Goal: Task Accomplishment & Management: Complete application form

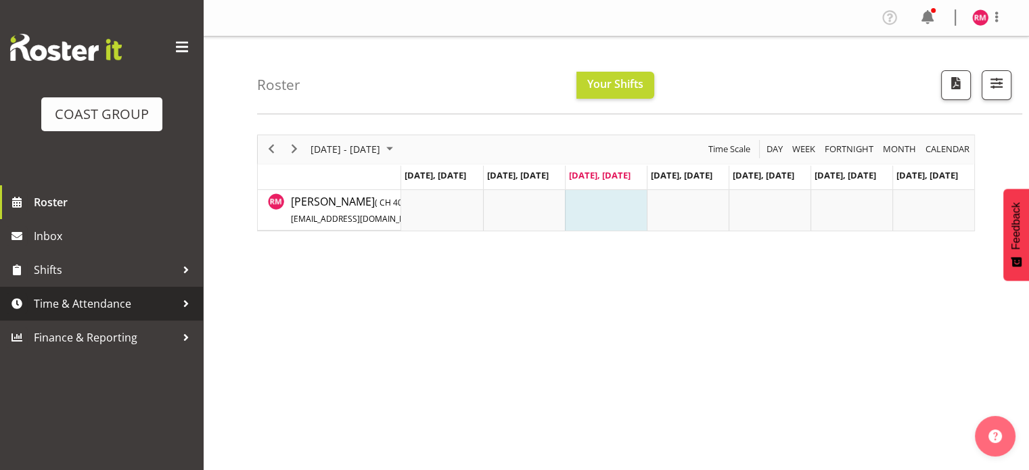
click at [105, 299] on span "Time & Attendance" at bounding box center [105, 304] width 142 height 20
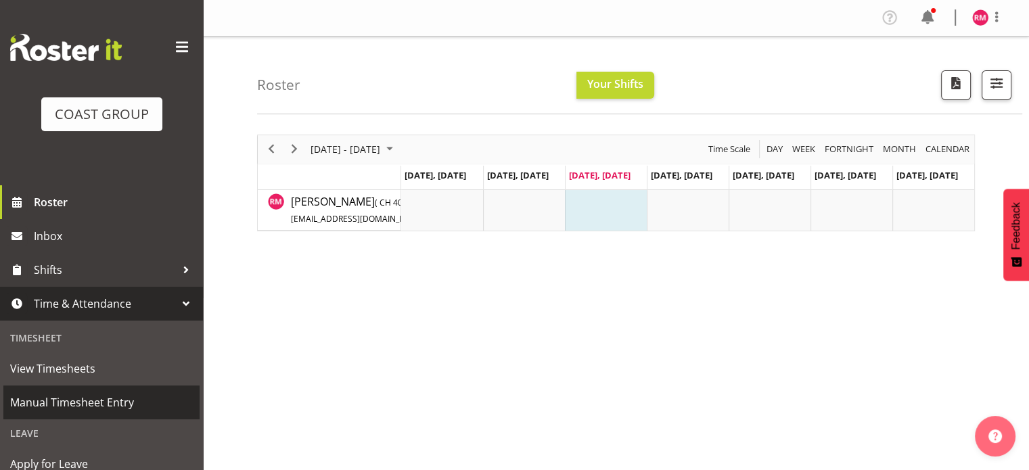
drag, startPoint x: 113, startPoint y: 404, endPoint x: 146, endPoint y: 387, distance: 37.5
click at [113, 404] on span "Manual Timesheet Entry" at bounding box center [101, 402] width 183 height 20
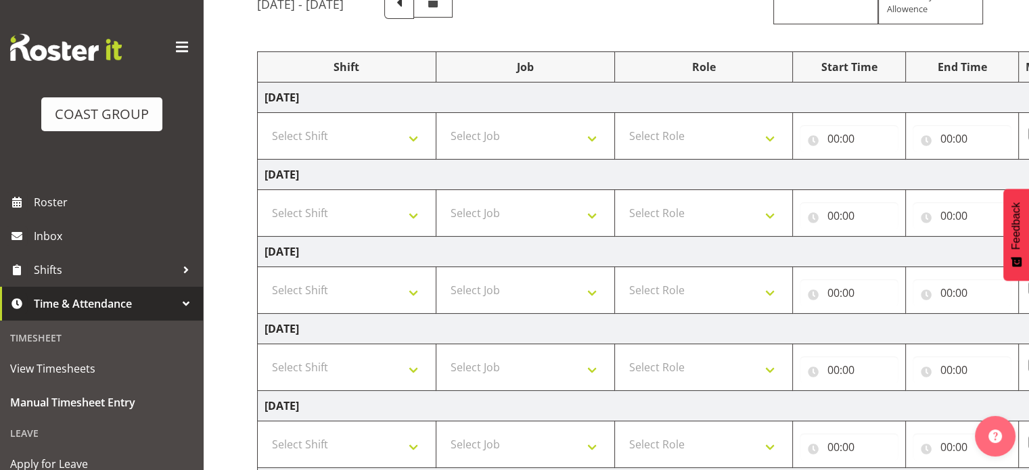
scroll to position [135, 0]
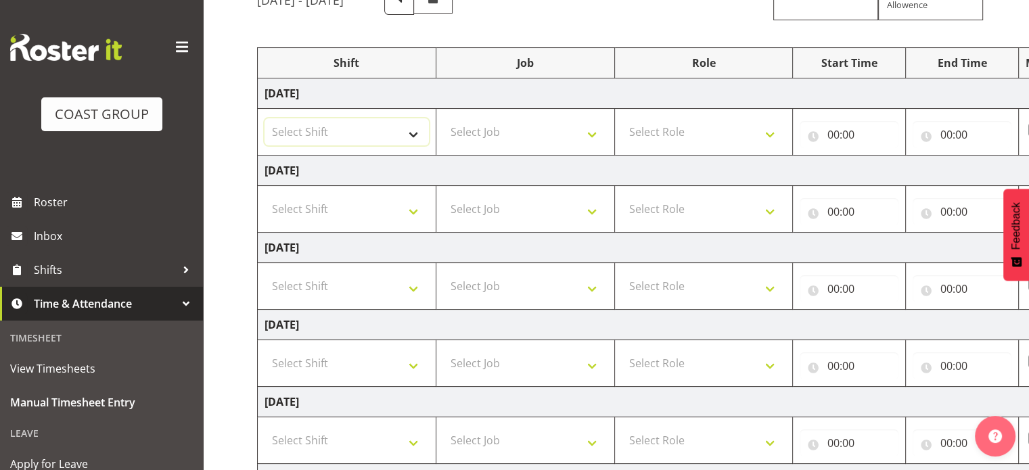
click at [377, 132] on select "Select Shift CHC SIGN ADMIN (LEAVE ALONE, DONT MAKE INACTIVE) DW CHC ARK WORK D…" at bounding box center [346, 131] width 164 height 27
select select "62215"
click at [264, 118] on select "Select Shift CHC SIGN ADMIN (LEAVE ALONE, DONT MAKE INACTIVE) DW CHC ARK WORK D…" at bounding box center [346, 131] width 164 height 27
drag, startPoint x: 584, startPoint y: 133, endPoint x: 586, endPoint y: 143, distance: 11.0
click at [584, 133] on select "Select Job 1 Carlton Events 1 Carlton Hamilton 1 Carlton Wellington 1 EHS WAREH…" at bounding box center [525, 131] width 164 height 27
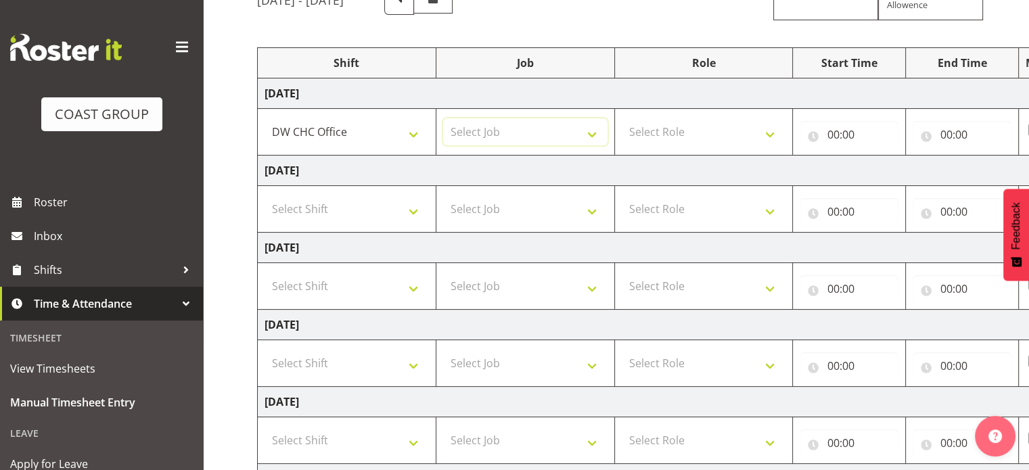
select select "9477"
click at [443, 118] on select "Select Job 1 Carlton Events 1 Carlton Hamilton 1 Carlton Wellington 1 EHS WAREH…" at bounding box center [525, 131] width 164 height 27
drag, startPoint x: 656, startPoint y: 131, endPoint x: 659, endPoint y: 139, distance: 9.2
click at [657, 131] on select "Select Role INSTALLER DW" at bounding box center [704, 131] width 164 height 27
select select "219"
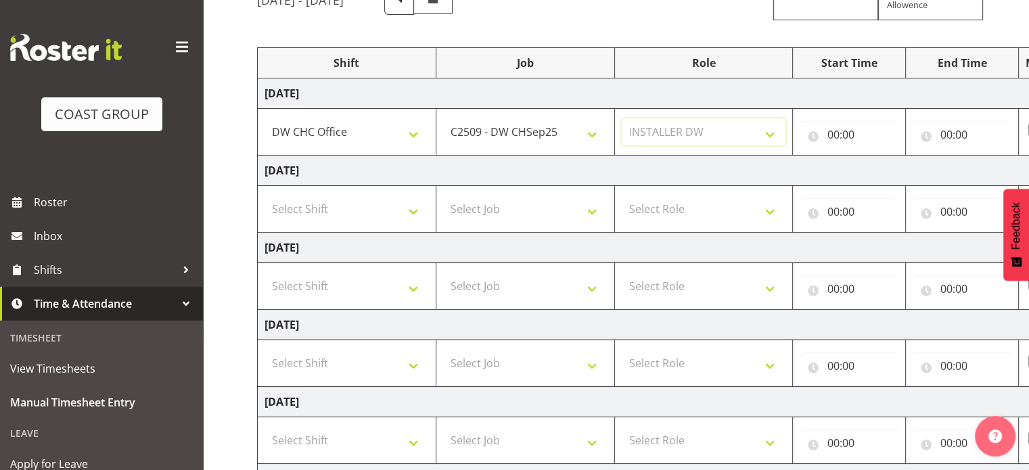
click at [622, 118] on select "Select Role INSTALLER DW" at bounding box center [704, 131] width 164 height 27
click at [859, 125] on input "00:00" at bounding box center [848, 134] width 99 height 27
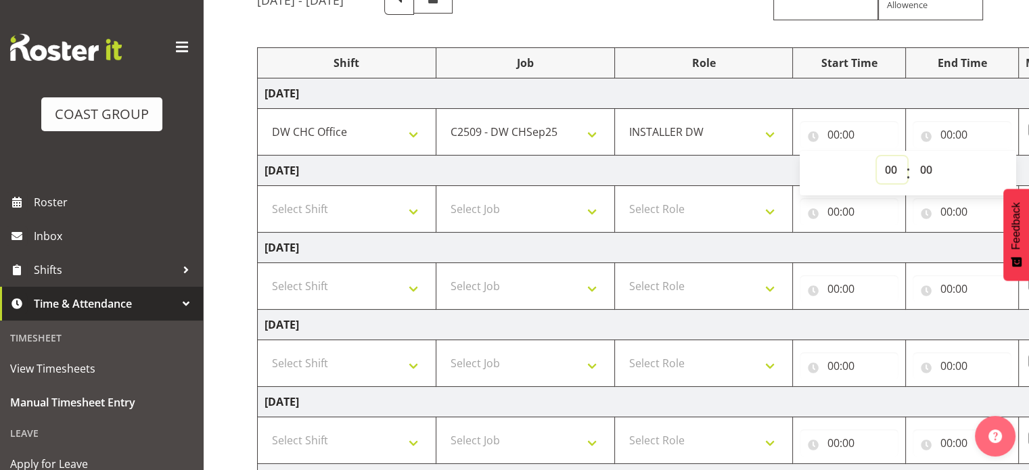
click at [893, 165] on select "00 01 02 03 04 05 06 07 08 09 10 11 12 13 14 15 16 17 18 19 20 21 22 23" at bounding box center [891, 169] width 30 height 27
select select "8"
click at [876, 156] on select "00 01 02 03 04 05 06 07 08 09 10 11 12 13 14 15 16 17 18 19 20 21 22 23" at bounding box center [891, 169] width 30 height 27
type input "08:00"
click at [918, 167] on select "00 01 02 03 04 05 06 07 08 09 10 11 12 13 14 15 16 17 18 19 20 21 22 23 24 25 2…" at bounding box center [927, 169] width 30 height 27
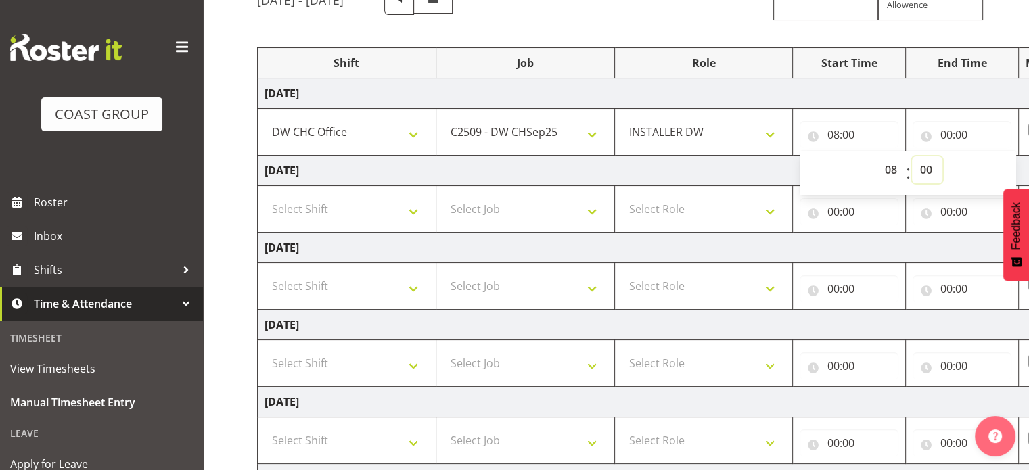
select select "15"
click at [912, 156] on select "00 01 02 03 04 05 06 07 08 09 10 11 12 13 14 15 16 17 18 19 20 21 22 23 24 25 2…" at bounding box center [927, 169] width 30 height 27
type input "08:15"
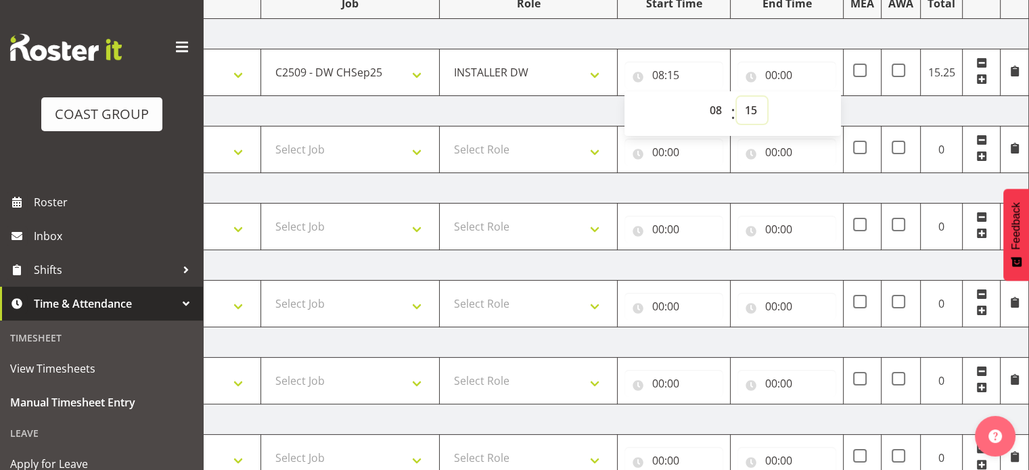
scroll to position [96, 0]
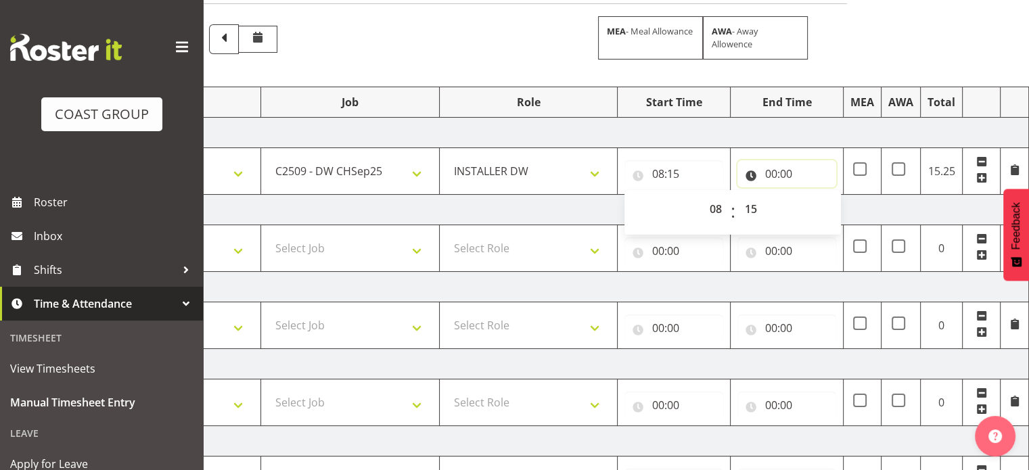
click at [807, 168] on input "00:00" at bounding box center [786, 173] width 99 height 27
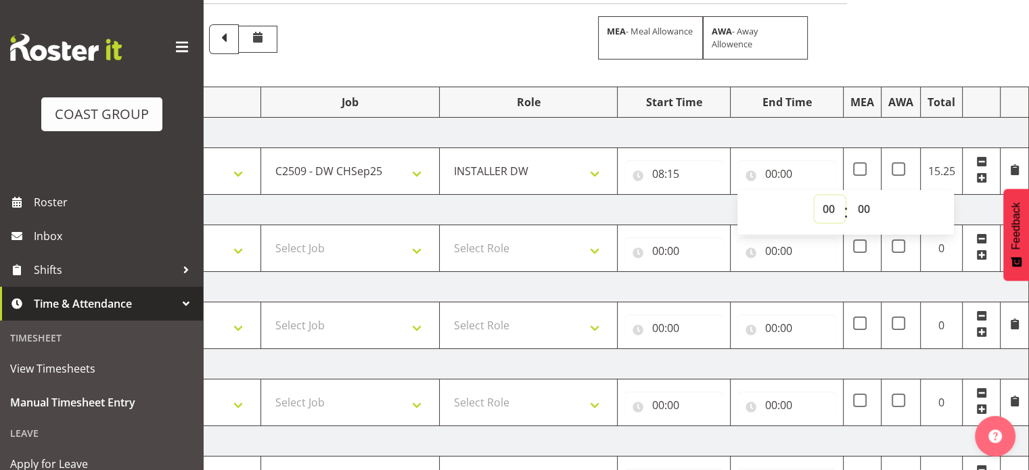
click at [828, 208] on select "00 01 02 03 04 05 06 07 08 09 10 11 12 13 14 15 16 17 18 19 20 21 22 23" at bounding box center [829, 208] width 30 height 27
select select "17"
click at [814, 195] on select "00 01 02 03 04 05 06 07 08 09 10 11 12 13 14 15 16 17 18 19 20 21 22 23" at bounding box center [829, 208] width 30 height 27
type input "17:00"
click at [870, 133] on td "Wednesday 1st October 2025" at bounding box center [556, 133] width 946 height 30
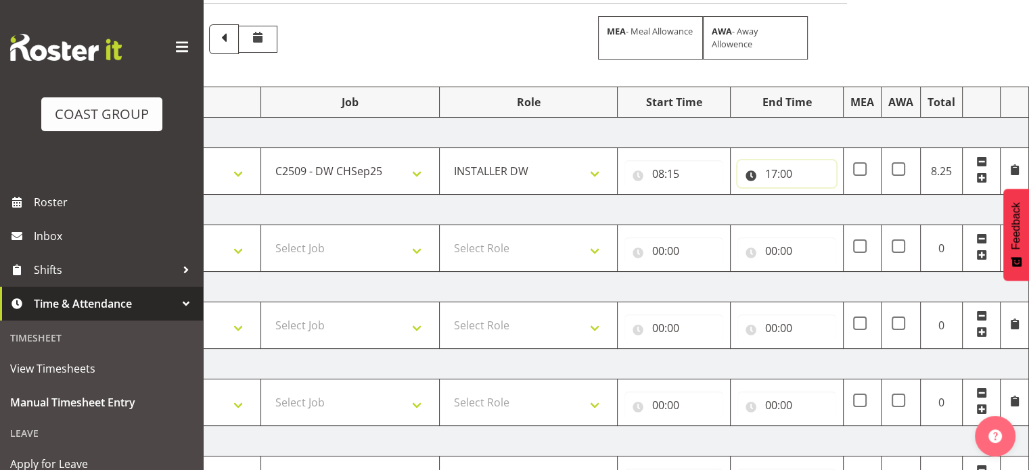
click at [789, 172] on input "17:00" at bounding box center [786, 173] width 99 height 27
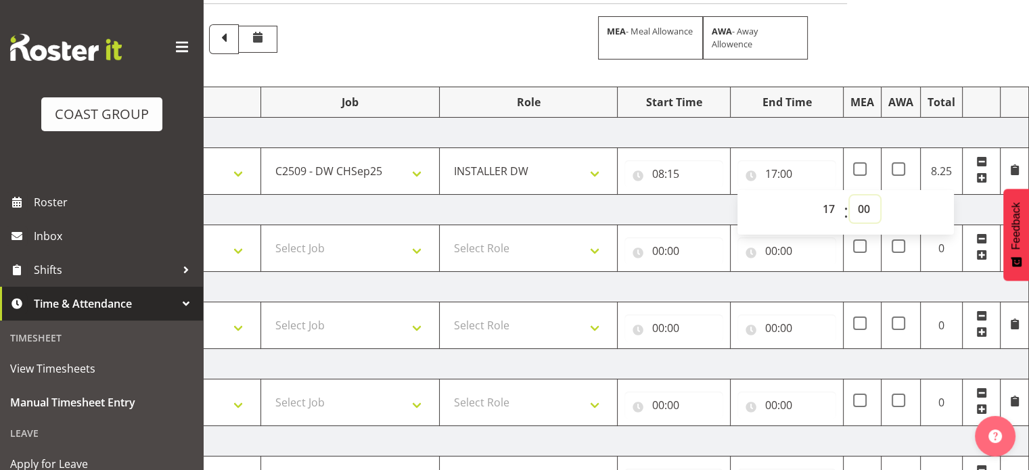
click at [860, 197] on select "00 01 02 03 04 05 06 07 08 09 10 11 12 13 14 15 16 17 18 19 20 21 22 23 24 25 2…" at bounding box center [864, 208] width 30 height 27
select select "30"
click at [849, 195] on select "00 01 02 03 04 05 06 07 08 09 10 11 12 13 14 15 16 17 18 19 20 21 22 23 24 25 2…" at bounding box center [864, 208] width 30 height 27
type input "17:30"
drag, startPoint x: 849, startPoint y: 141, endPoint x: 830, endPoint y: 164, distance: 29.8
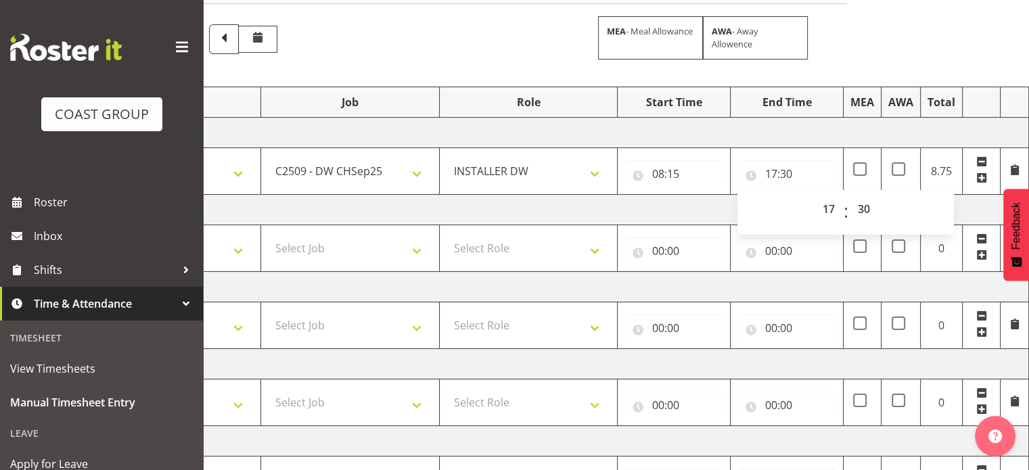
click at [849, 141] on td "Wednesday 1st October 2025" at bounding box center [556, 133] width 946 height 30
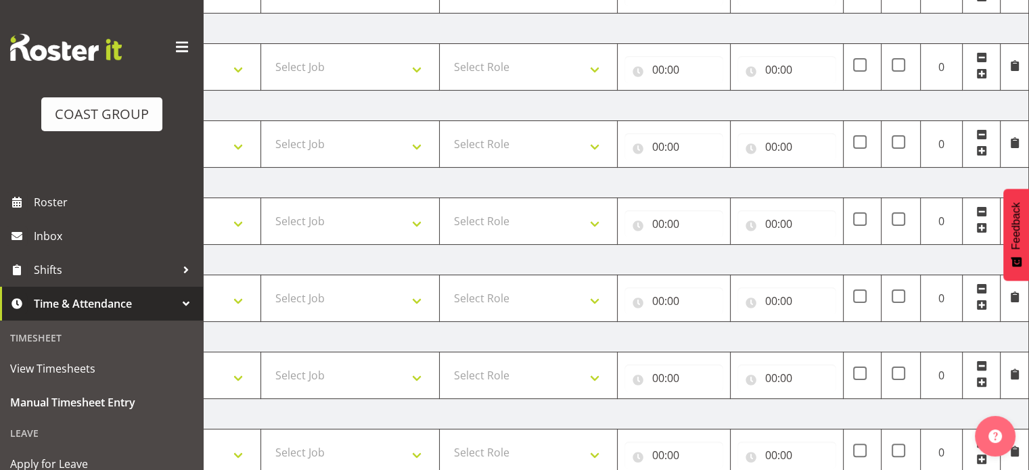
scroll to position [367, 0]
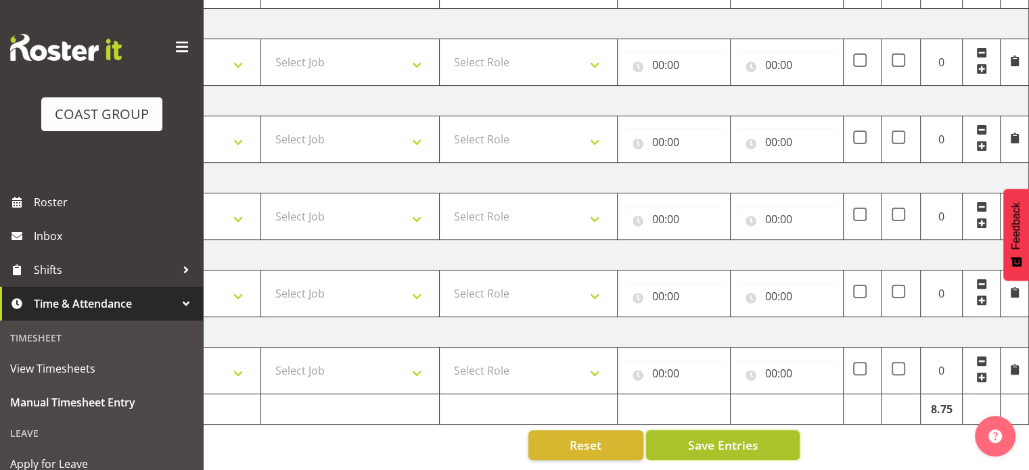
click at [723, 436] on span "Save Entries" at bounding box center [722, 445] width 70 height 18
click at [711, 439] on span "Save Entries" at bounding box center [722, 445] width 70 height 18
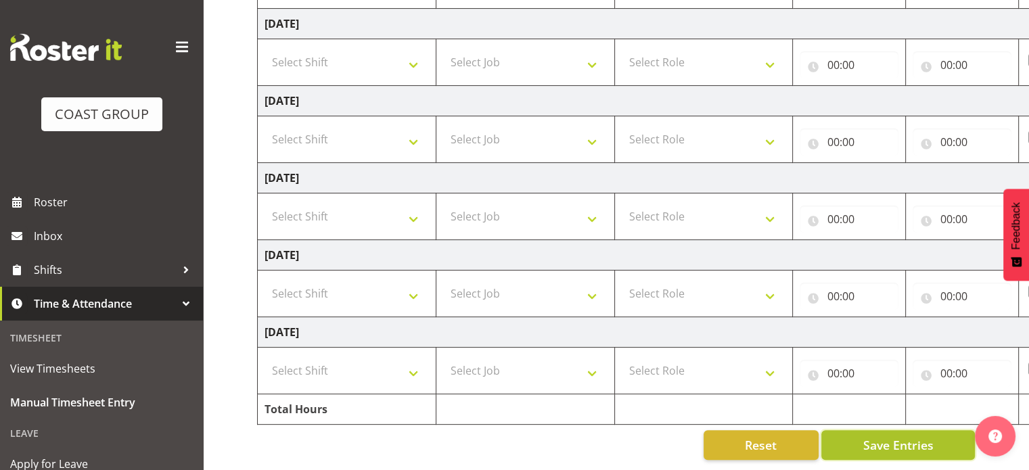
click at [855, 430] on button "Save Entries" at bounding box center [898, 445] width 154 height 30
